Goal: Task Accomplishment & Management: Manage account settings

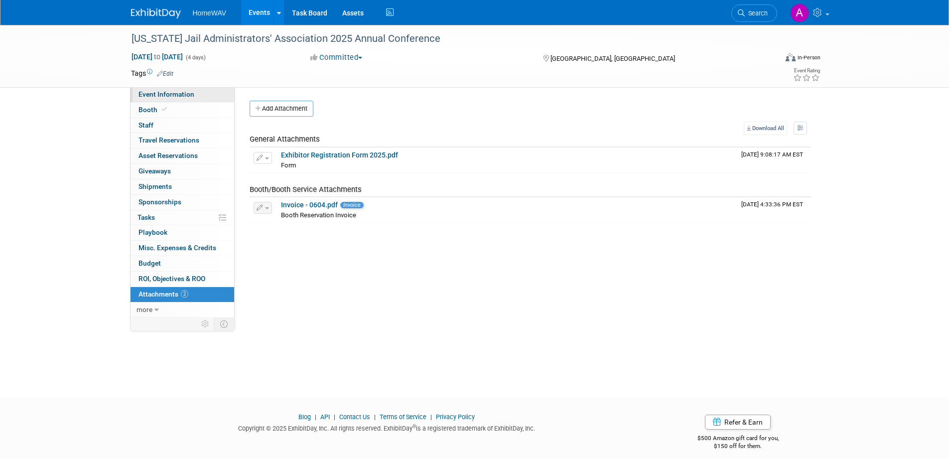
click at [159, 95] on span "Event Information" at bounding box center [166, 94] width 56 height 8
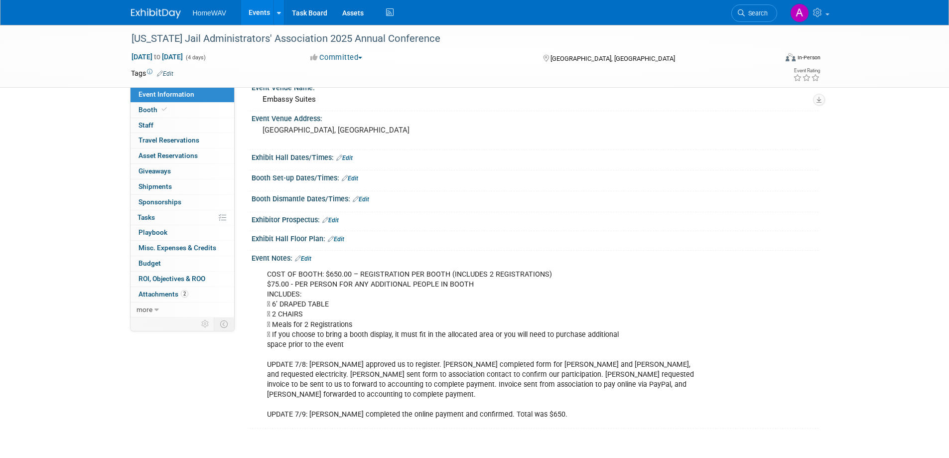
scroll to position [105, 0]
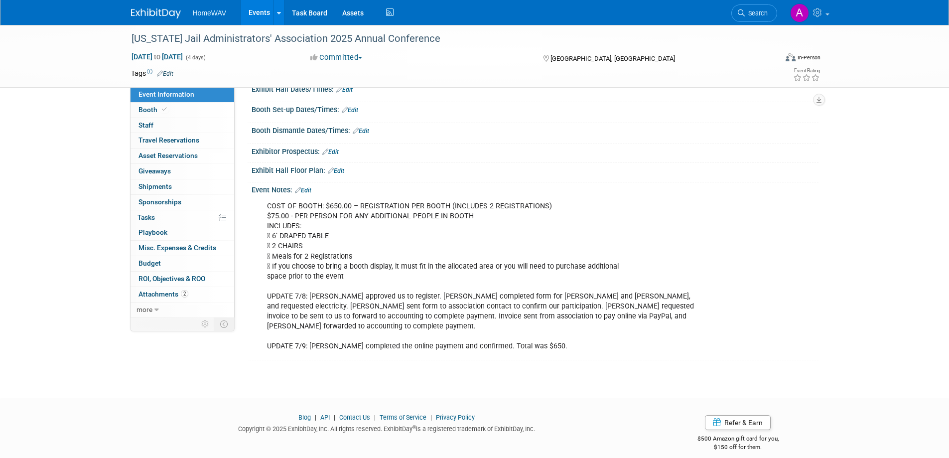
click at [307, 187] on link "Edit" at bounding box center [303, 190] width 16 height 7
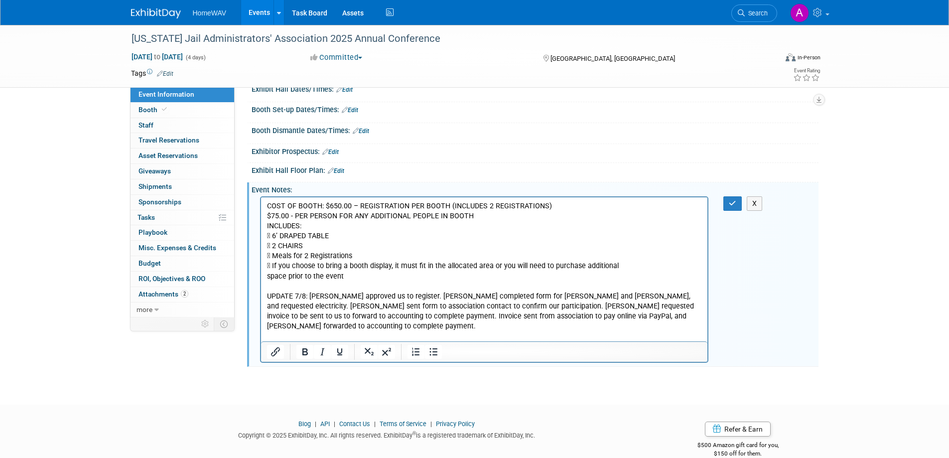
scroll to position [0, 0]
click at [537, 335] on p "COST OF BOOTH: $650.00 – REGISTRATION PER BOOTH (INCLUDES 2 REGISTRATIONS) $75.…" at bounding box center [484, 276] width 435 height 150
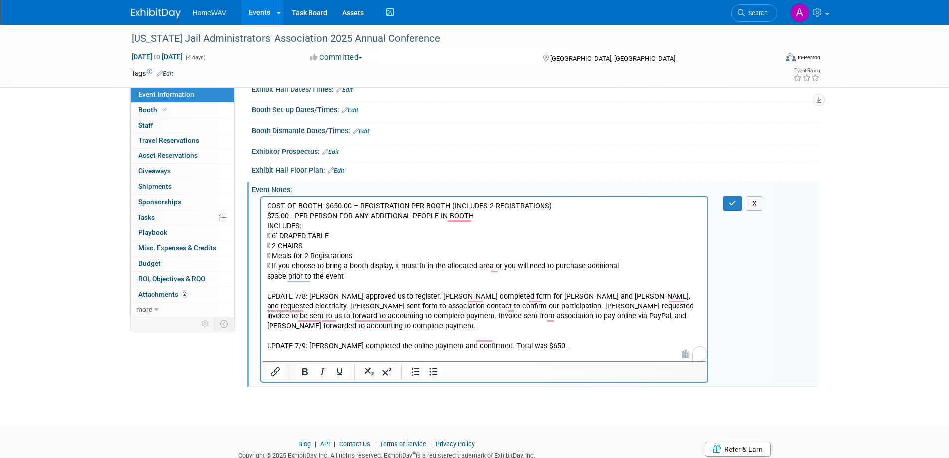
click at [355, 361] on p "UPDATE 8/20:" at bounding box center [484, 366] width 435 height 10
click at [733, 205] on icon "button" at bounding box center [732, 203] width 7 height 7
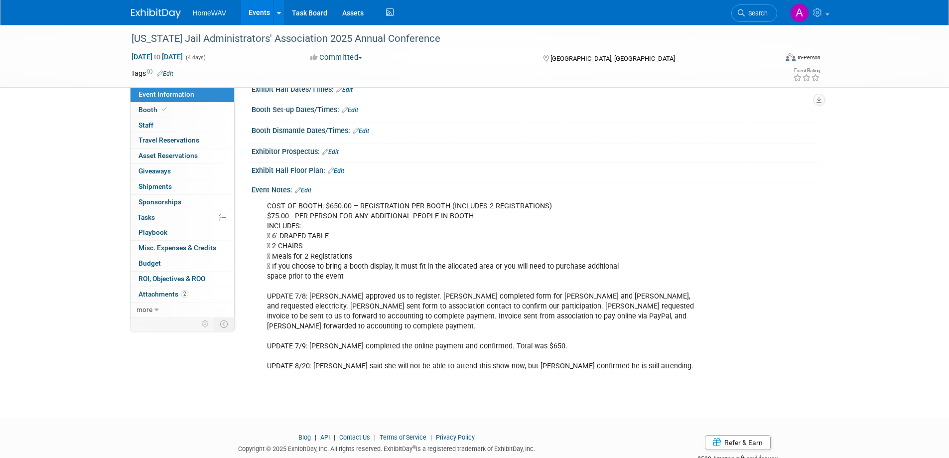
click at [309, 187] on link "Edit" at bounding box center [303, 190] width 16 height 7
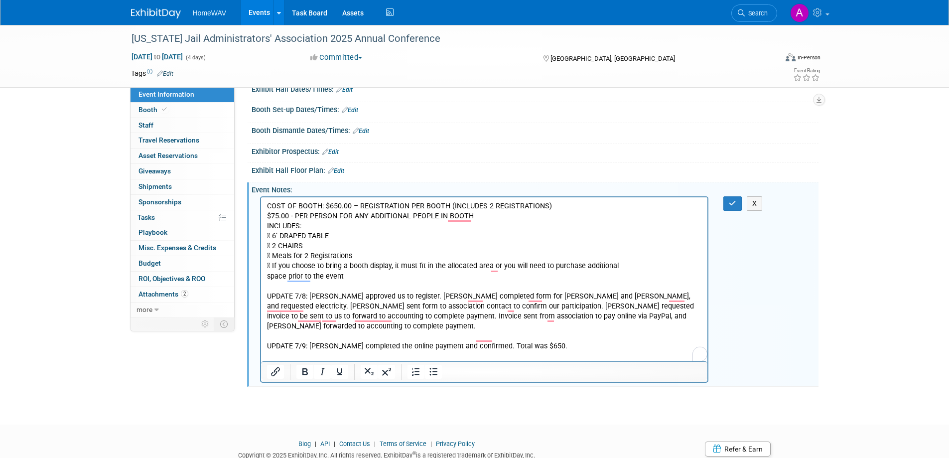
drag, startPoint x: 485, startPoint y: 356, endPoint x: 763, endPoint y: 583, distance: 359.3
click at [485, 356] on p "COST OF BOOTH: $650.00 – REGISTRATION PER BOOTH (INCLUDES 2 REGISTRATIONS) $75.…" at bounding box center [484, 286] width 435 height 170
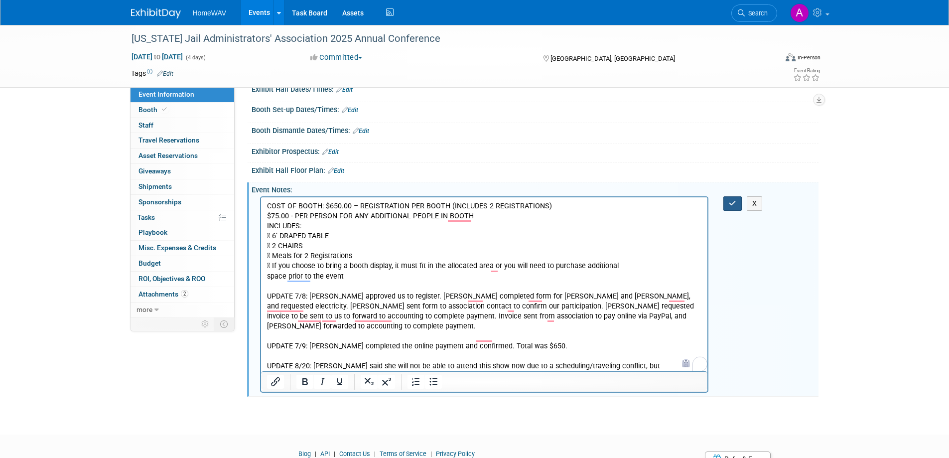
click at [731, 205] on icon "button" at bounding box center [732, 203] width 7 height 7
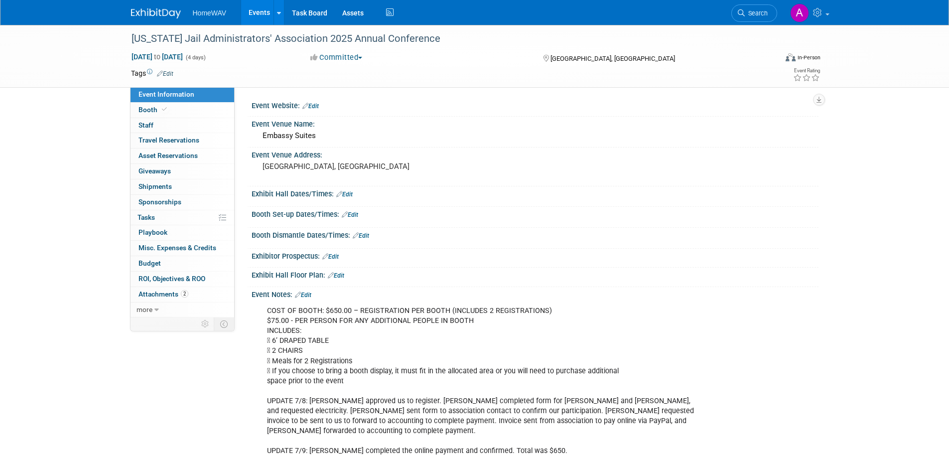
click at [258, 14] on link "Events" at bounding box center [259, 12] width 36 height 25
